Goal: Transaction & Acquisition: Purchase product/service

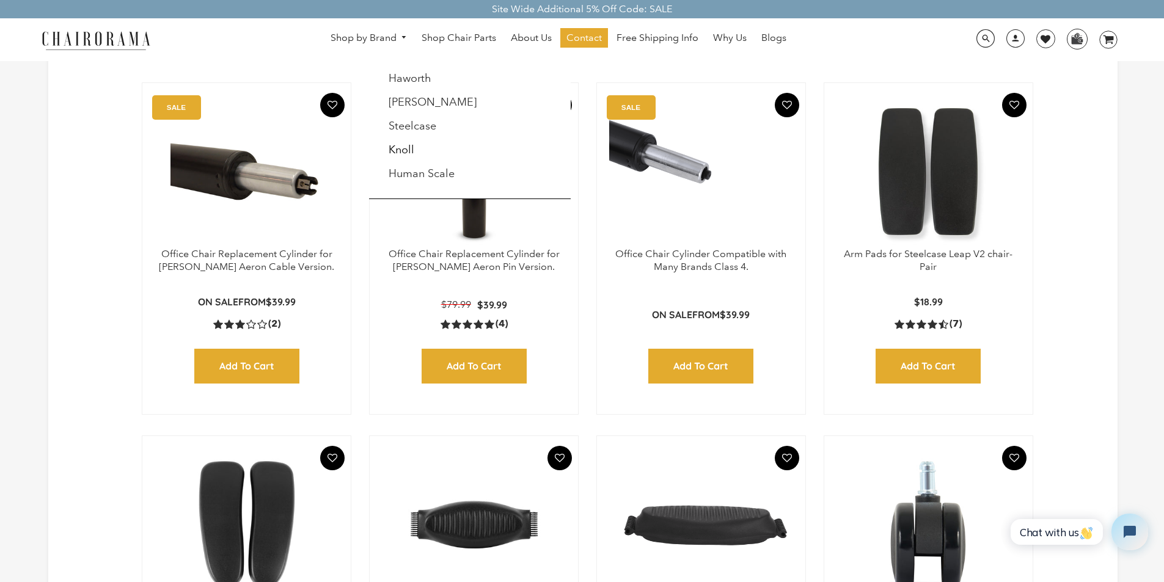
click at [344, 31] on link "Shop by Brand" at bounding box center [369, 38] width 89 height 19
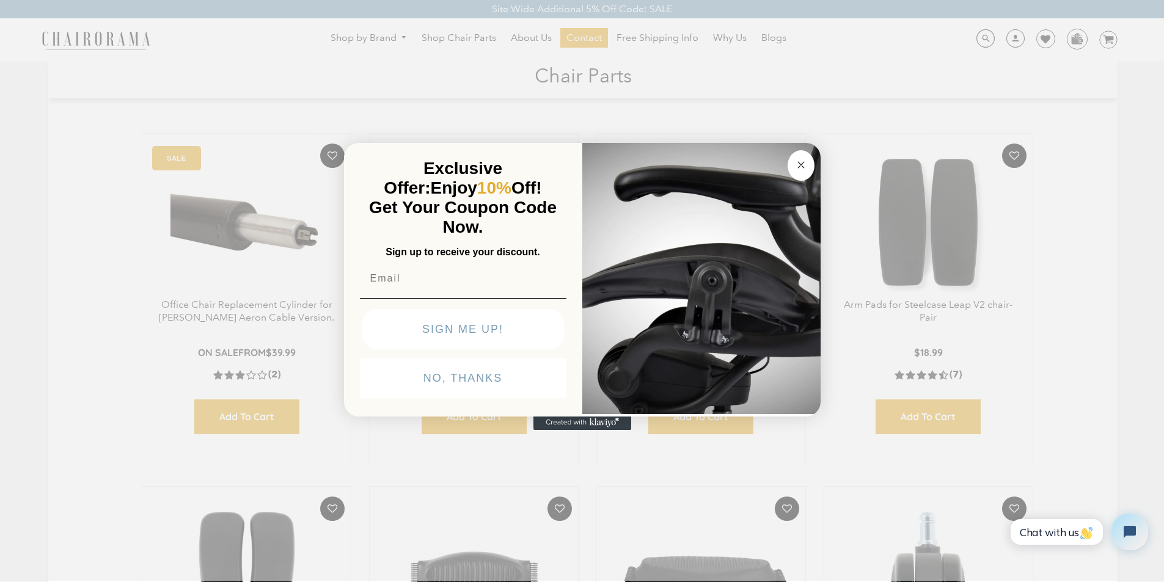
click at [614, 417] on div "POPUP Form" at bounding box center [701, 280] width 238 height 274
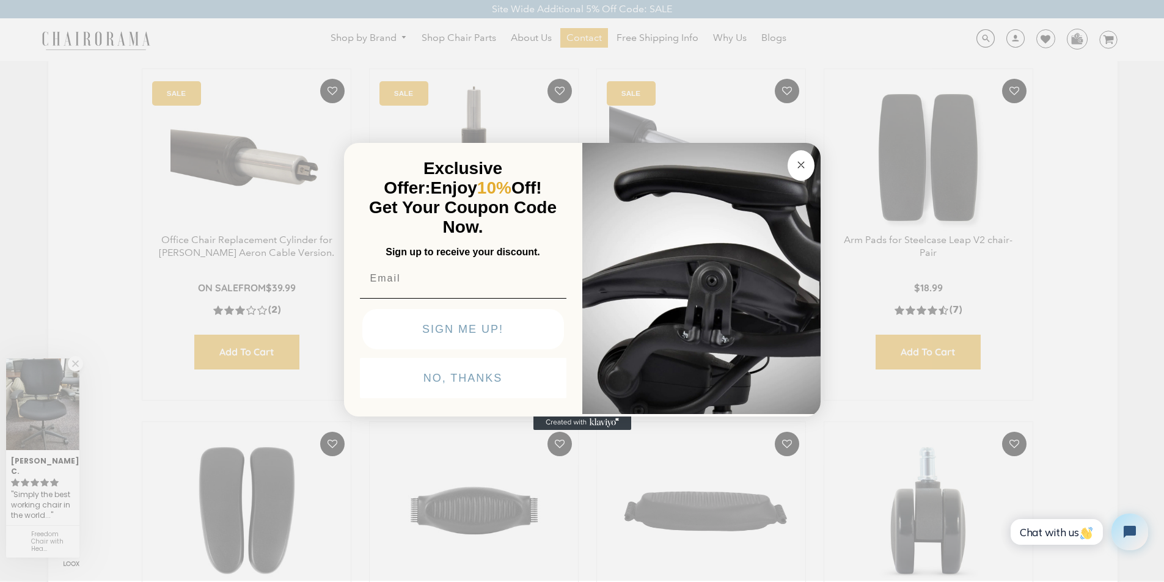
scroll to position [51, 0]
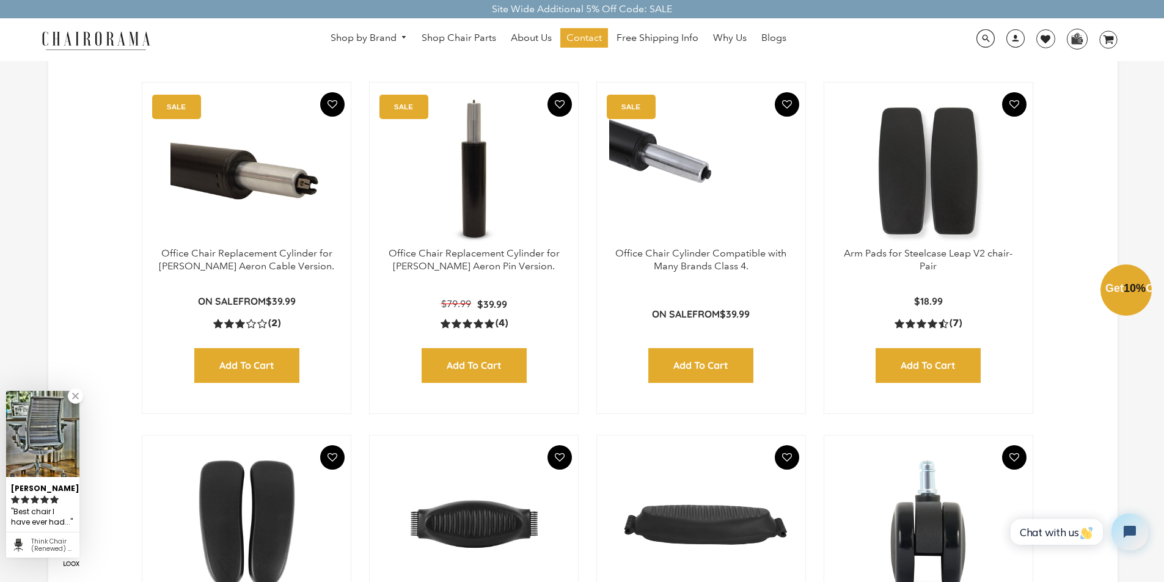
click at [479, 14] on div "Close dialog Exclusive Offer: Enjoy 10% Off! Get Your Coupon Code Now. Sign up …" at bounding box center [582, 290] width 1164 height 582
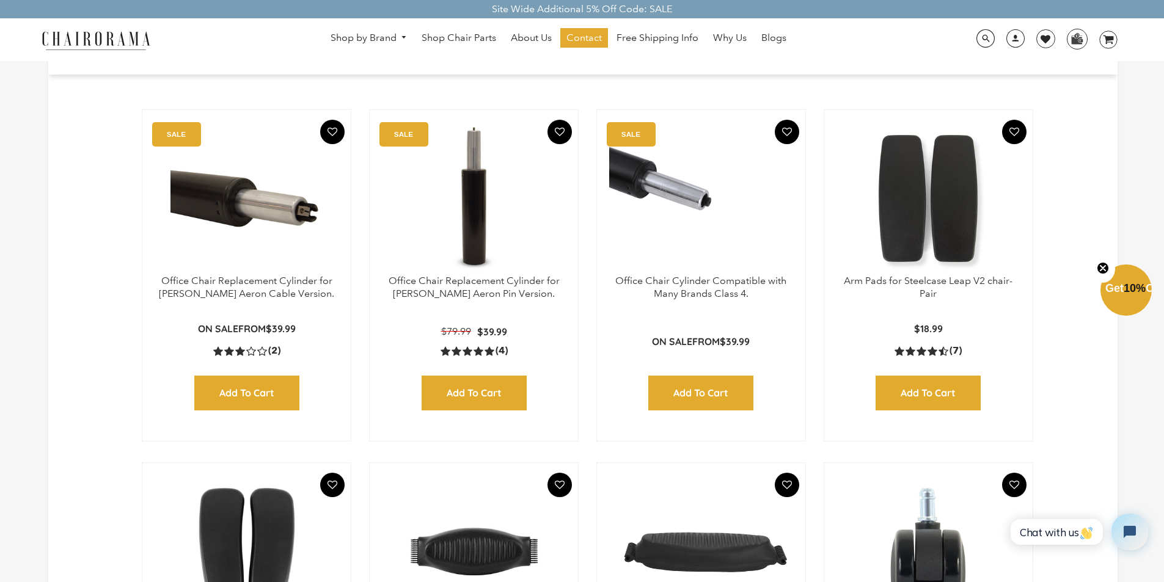
scroll to position [0, 0]
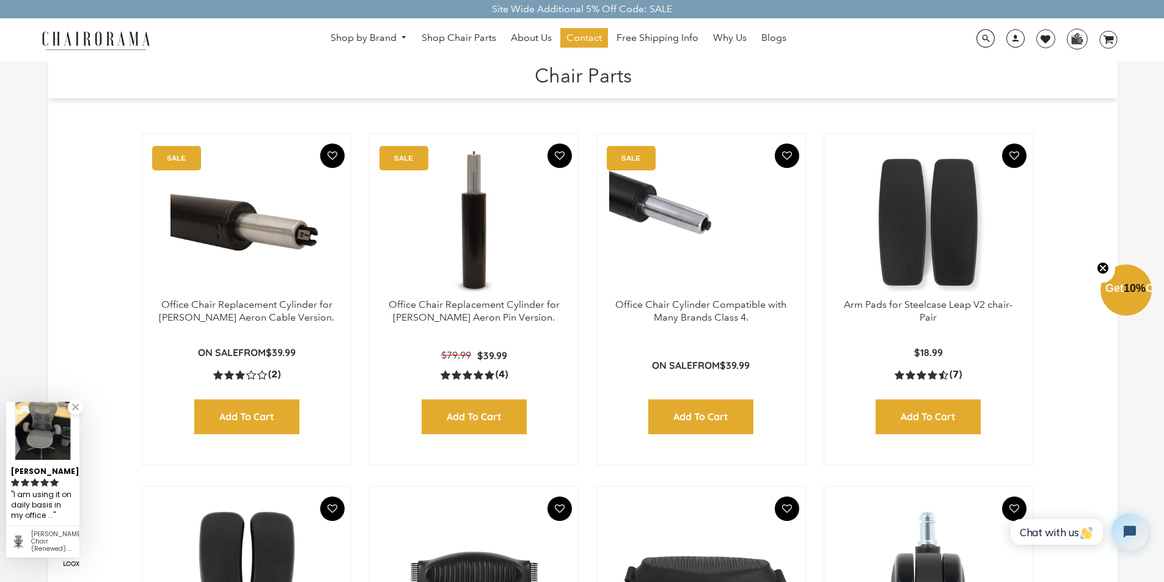
click at [711, 3] on div "Site Wide Additional 5% Off Code: SALE" at bounding box center [582, 9] width 1164 height 18
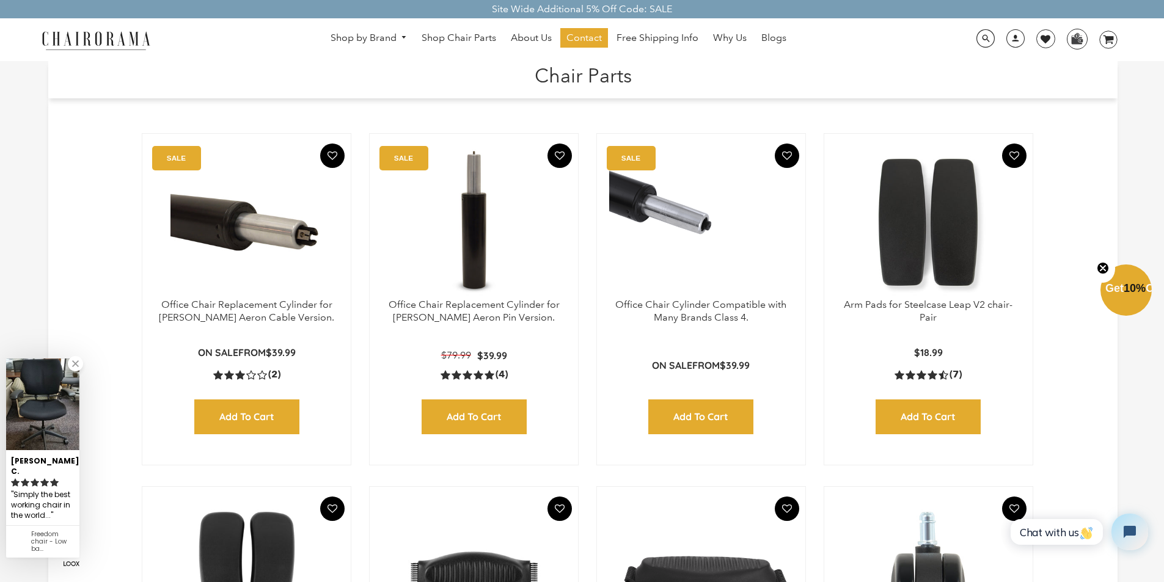
click at [488, 67] on h1 "Chair Parts" at bounding box center [583, 74] width 1045 height 26
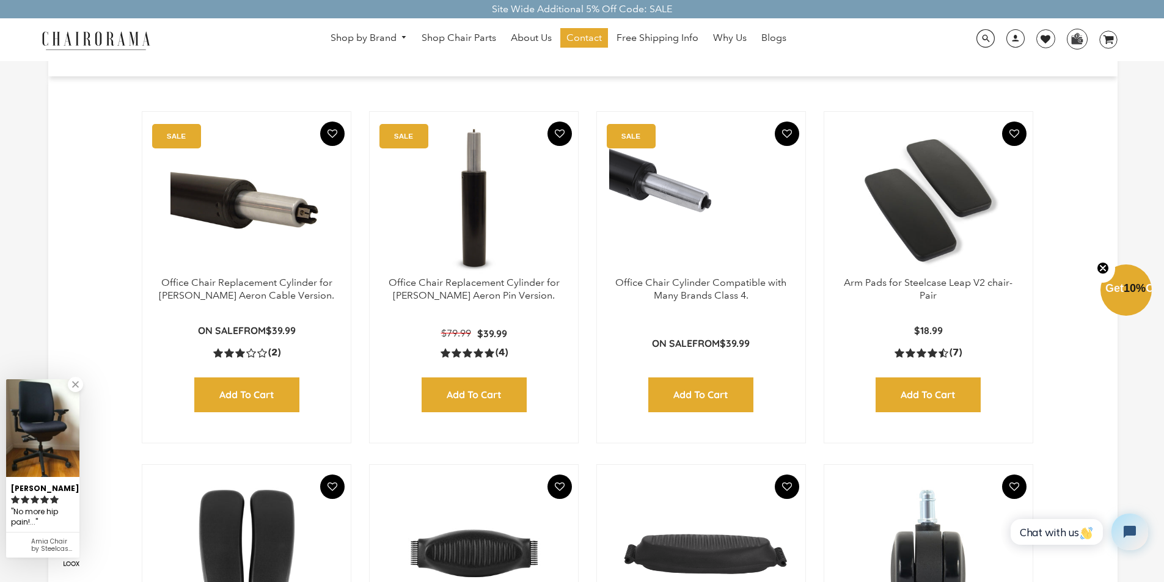
scroll to position [24, 0]
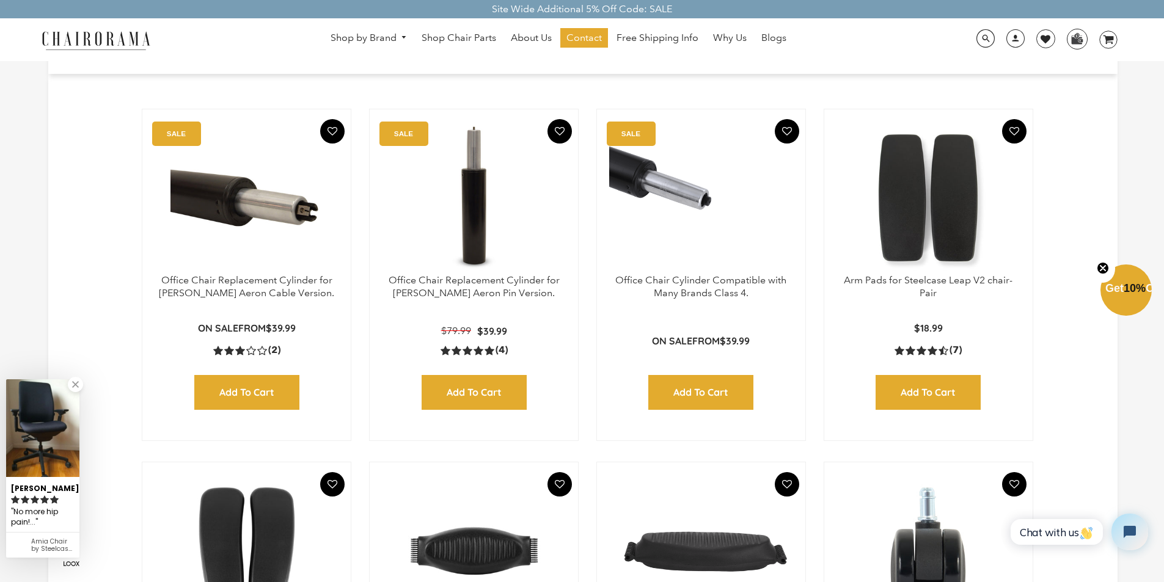
click at [722, 64] on header "Chair Parts" at bounding box center [583, 53] width 1070 height 32
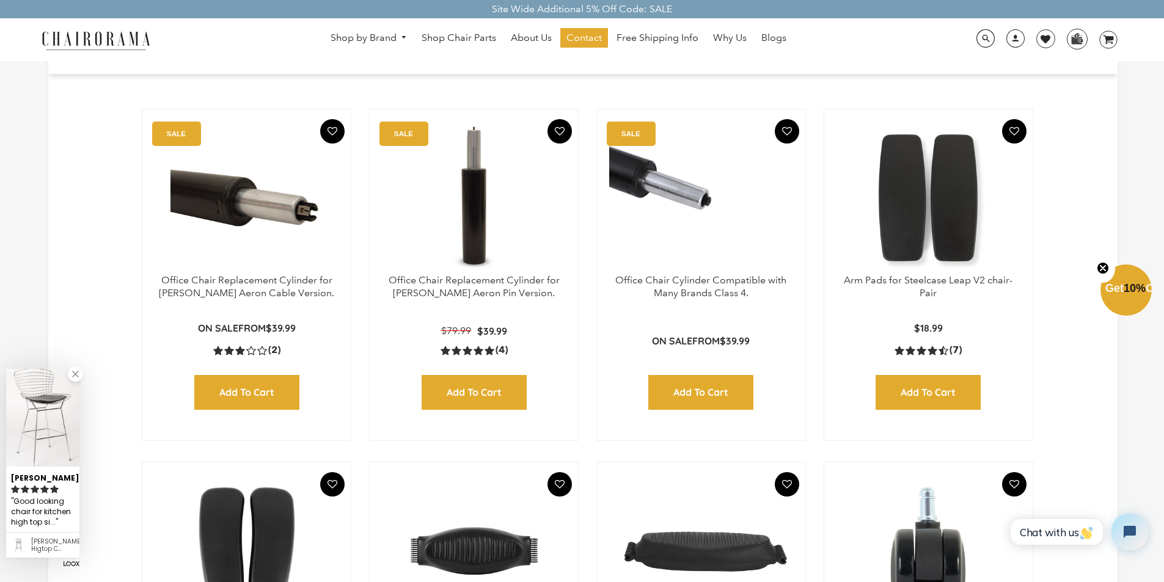
scroll to position [49, 0]
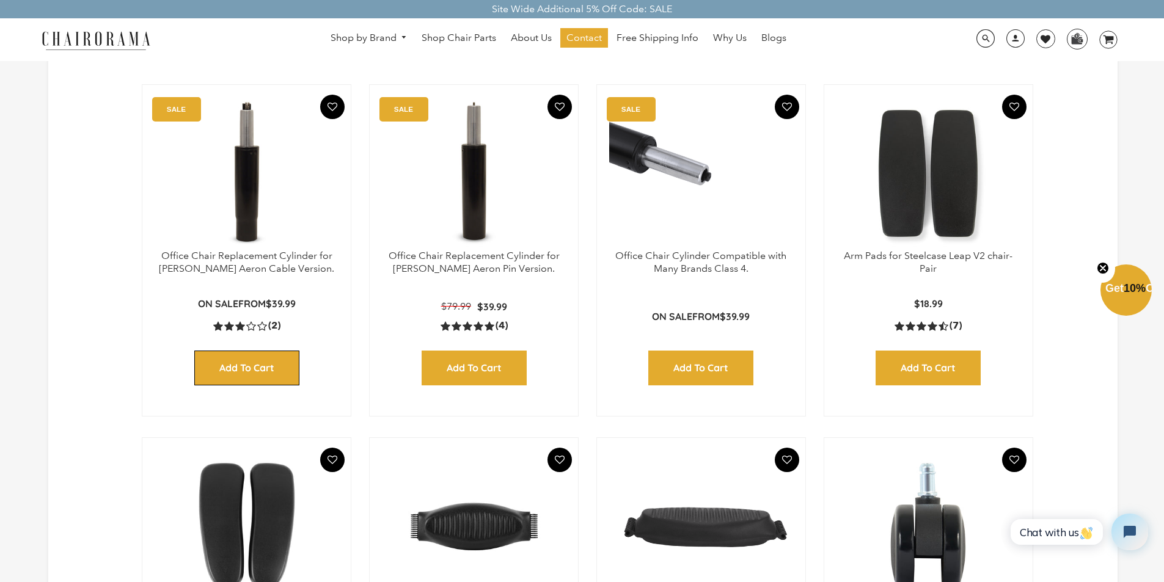
click at [205, 354] on input "Add to Cart" at bounding box center [246, 368] width 105 height 35
